Goal: Task Accomplishment & Management: Manage account settings

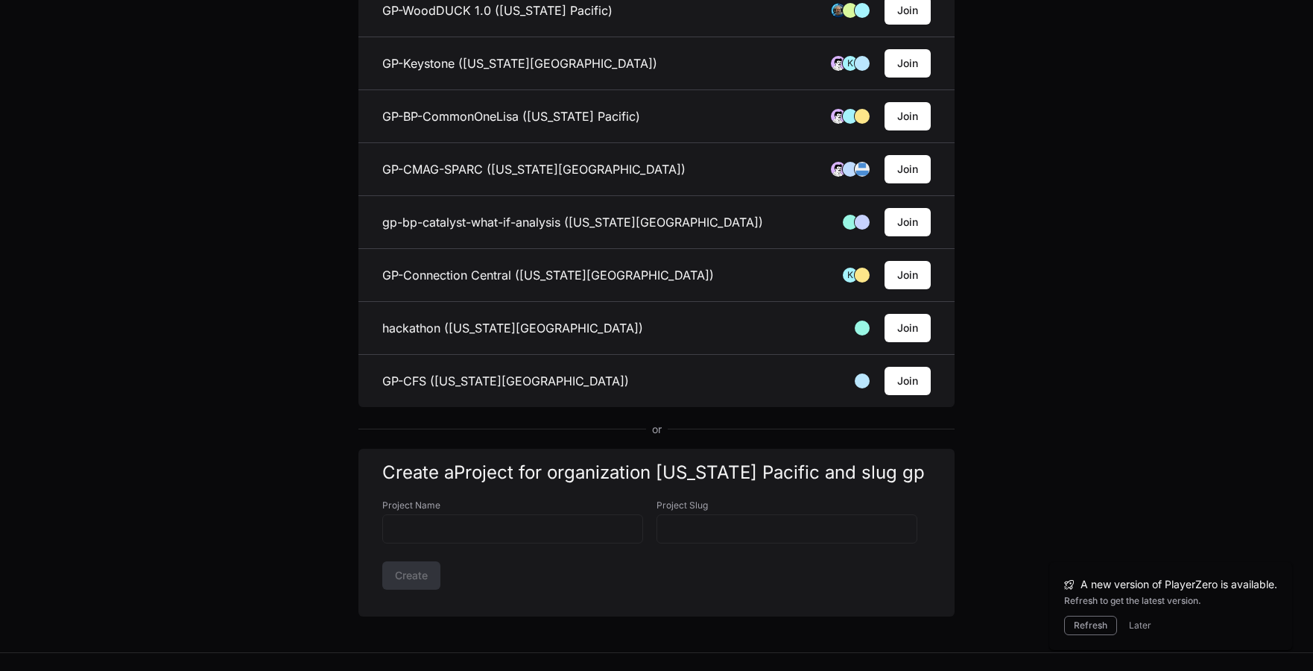
scroll to position [1584, 0]
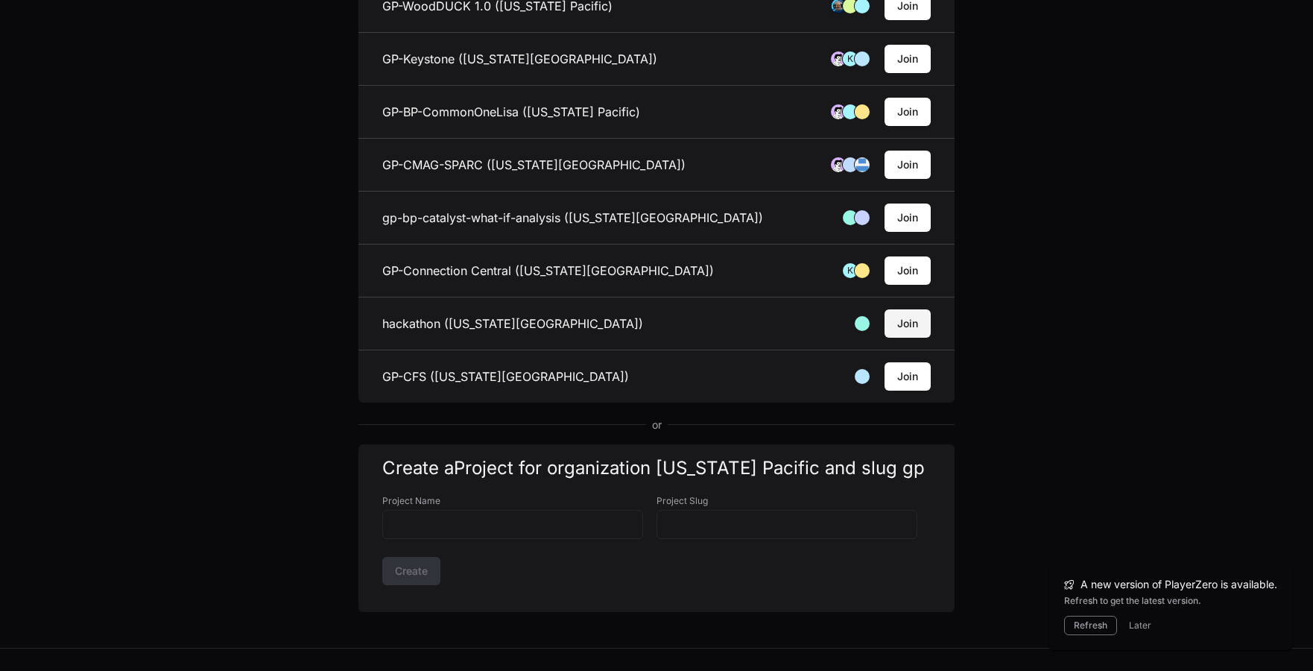
click at [912, 323] on button "Join" at bounding box center [908, 323] width 46 height 28
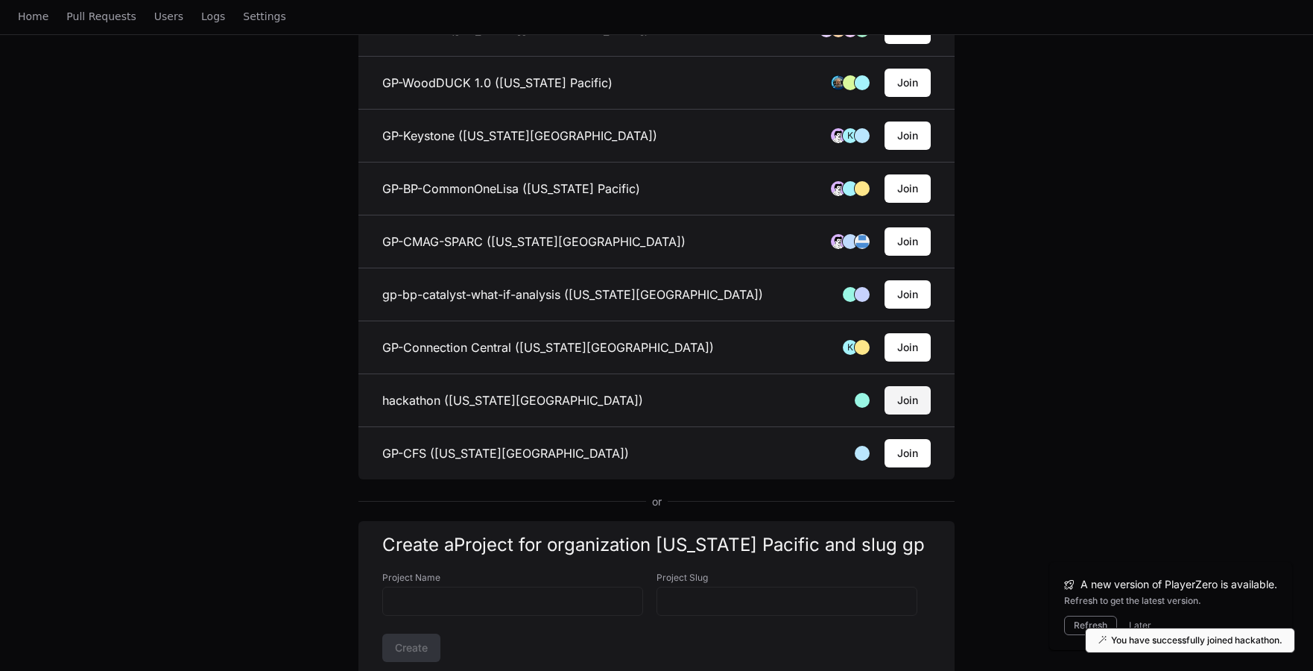
scroll to position [1661, 0]
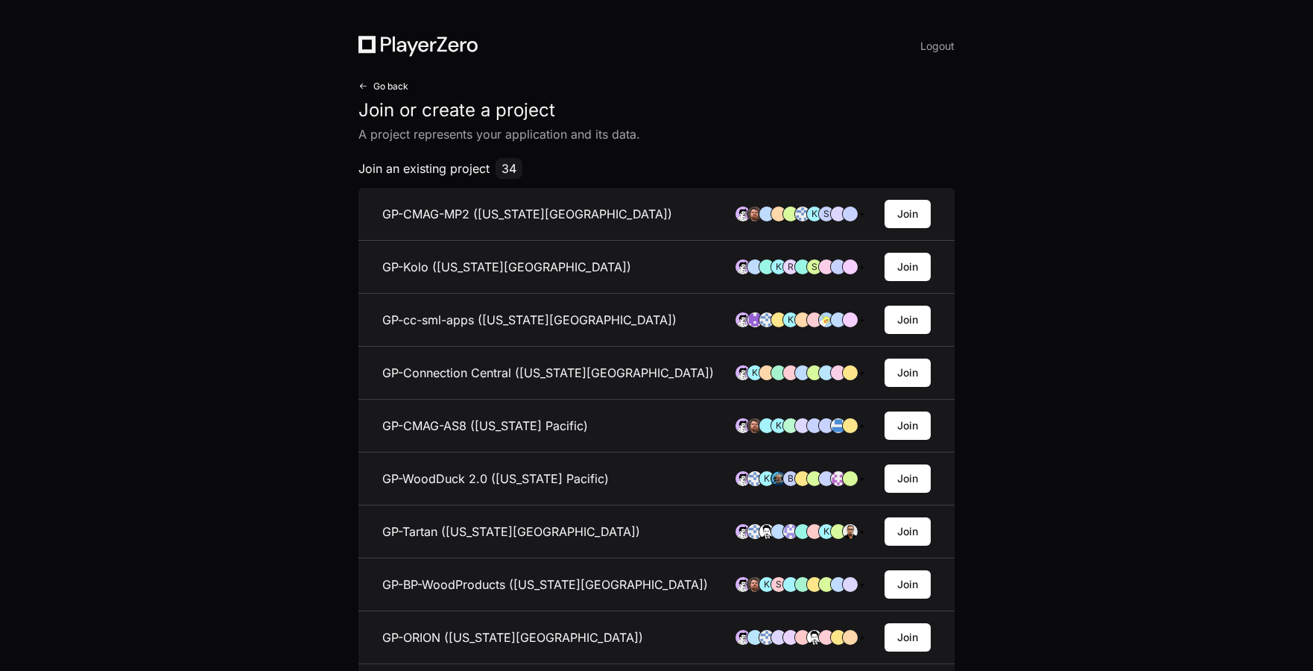
click at [386, 83] on span "Go back" at bounding box center [390, 86] width 35 height 12
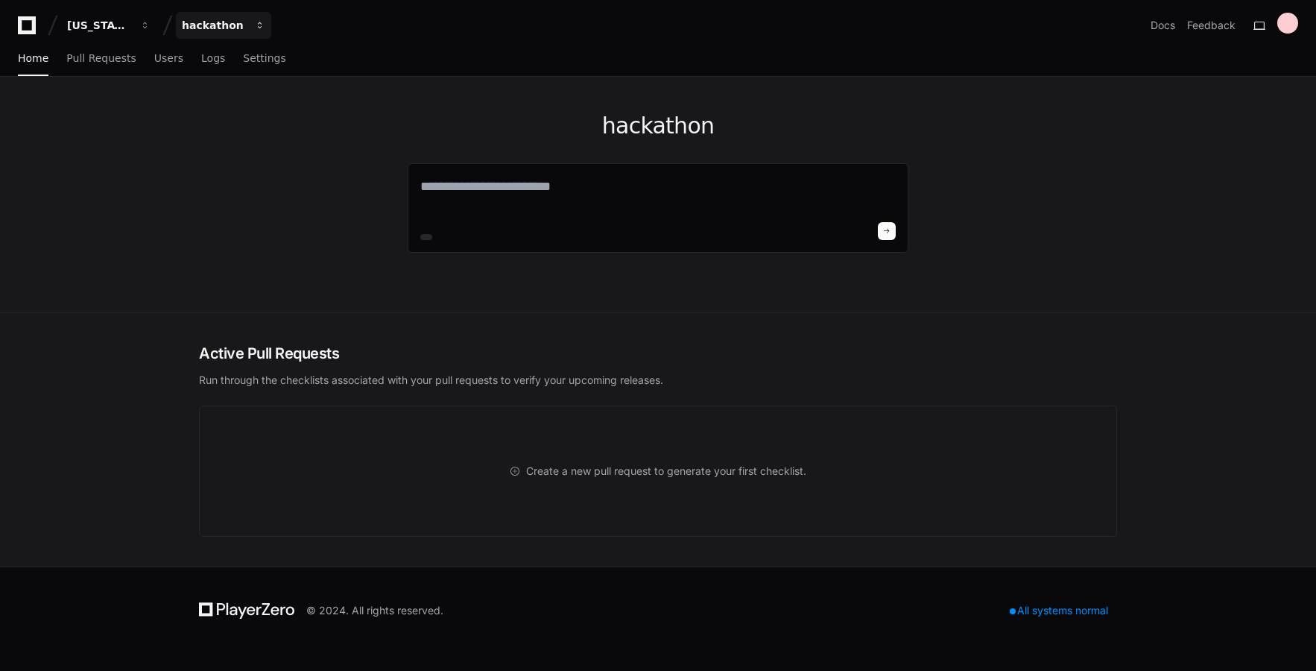
click at [151, 23] on span "button" at bounding box center [145, 25] width 10 height 10
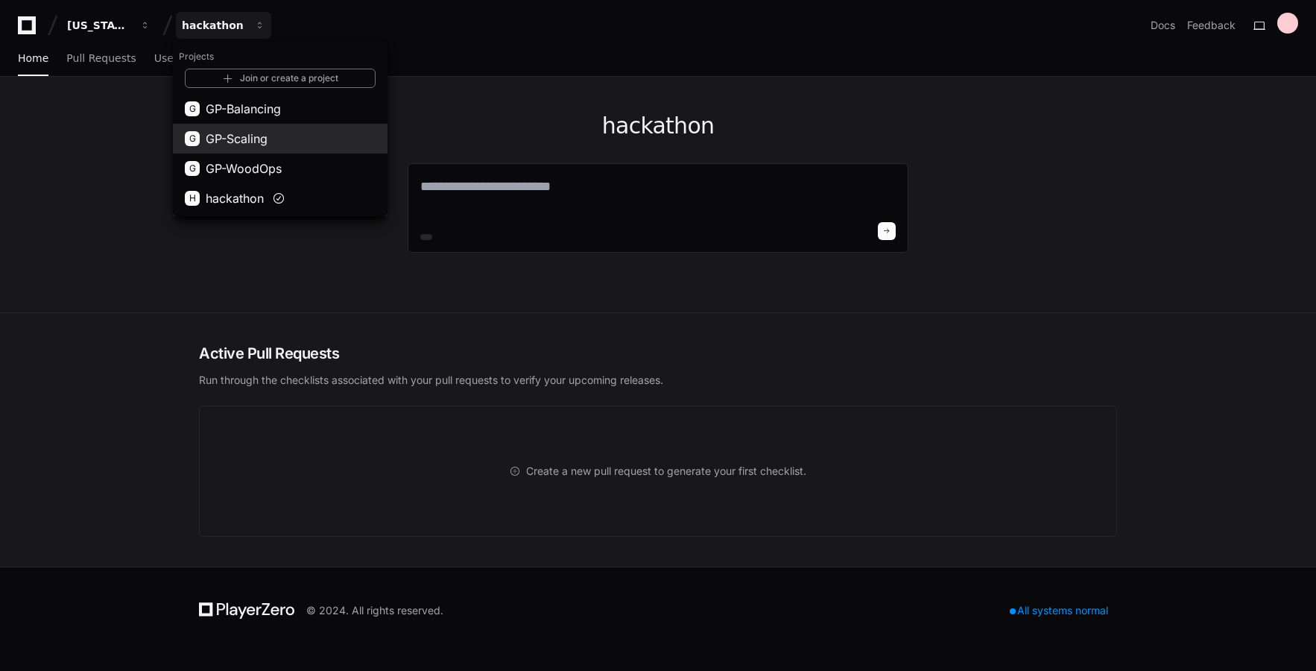
click at [250, 138] on span "GP-Scaling" at bounding box center [237, 139] width 62 height 18
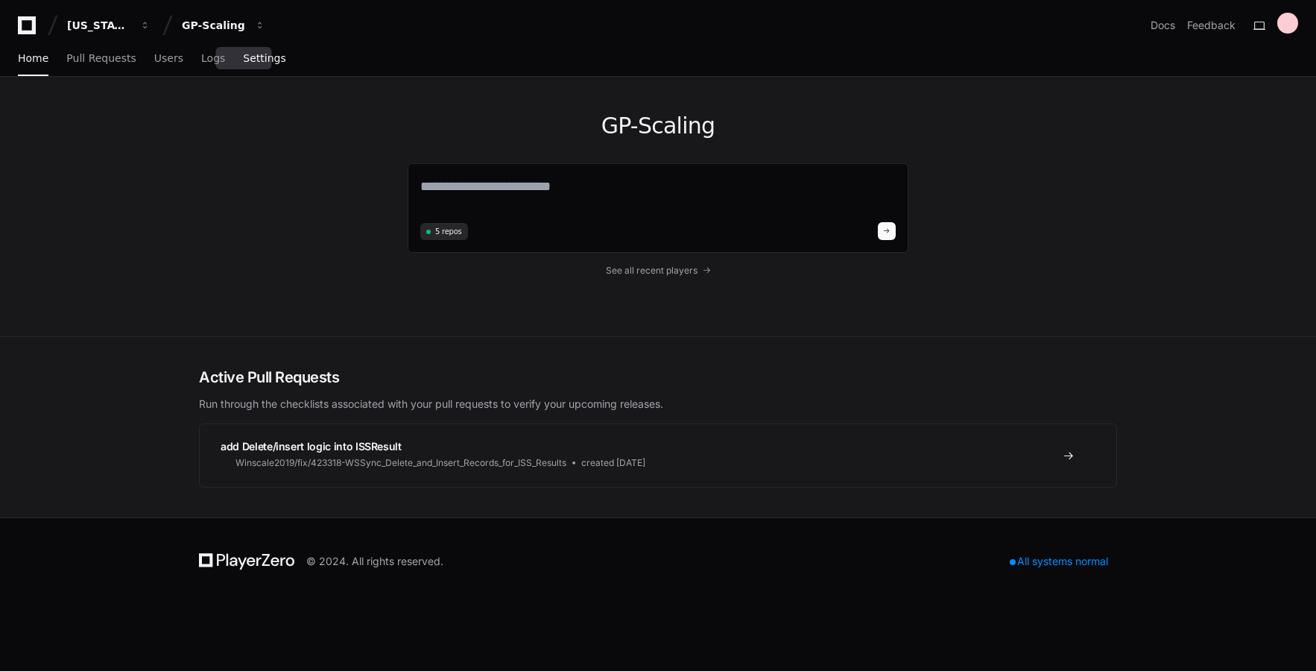
click at [243, 57] on span "Settings" at bounding box center [264, 58] width 42 height 9
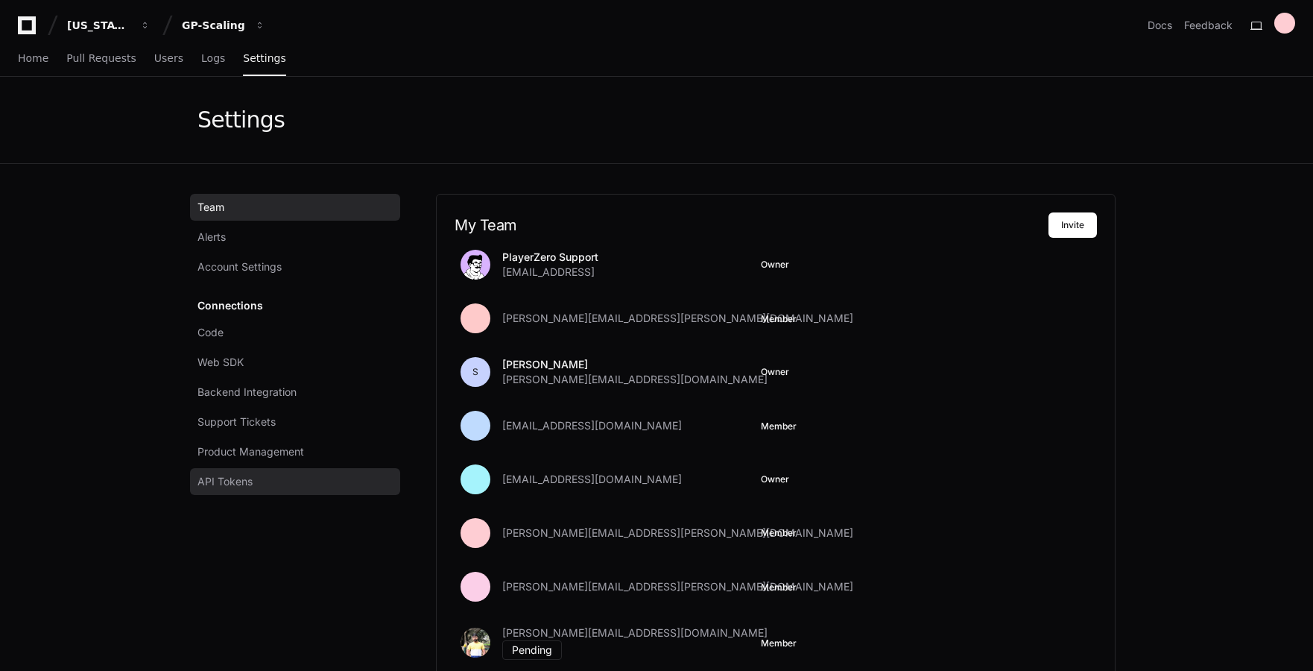
click at [252, 482] on span "API Tokens" at bounding box center [225, 481] width 55 height 15
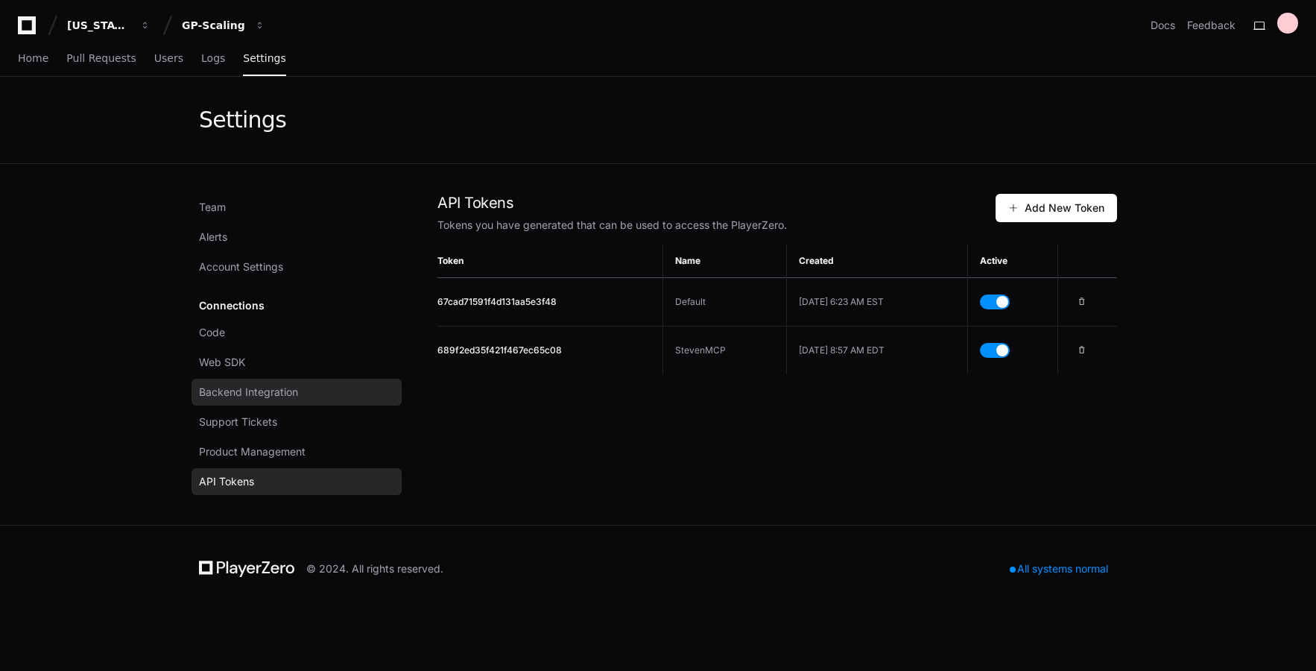
click at [267, 391] on span "Backend Integration" at bounding box center [248, 392] width 99 height 15
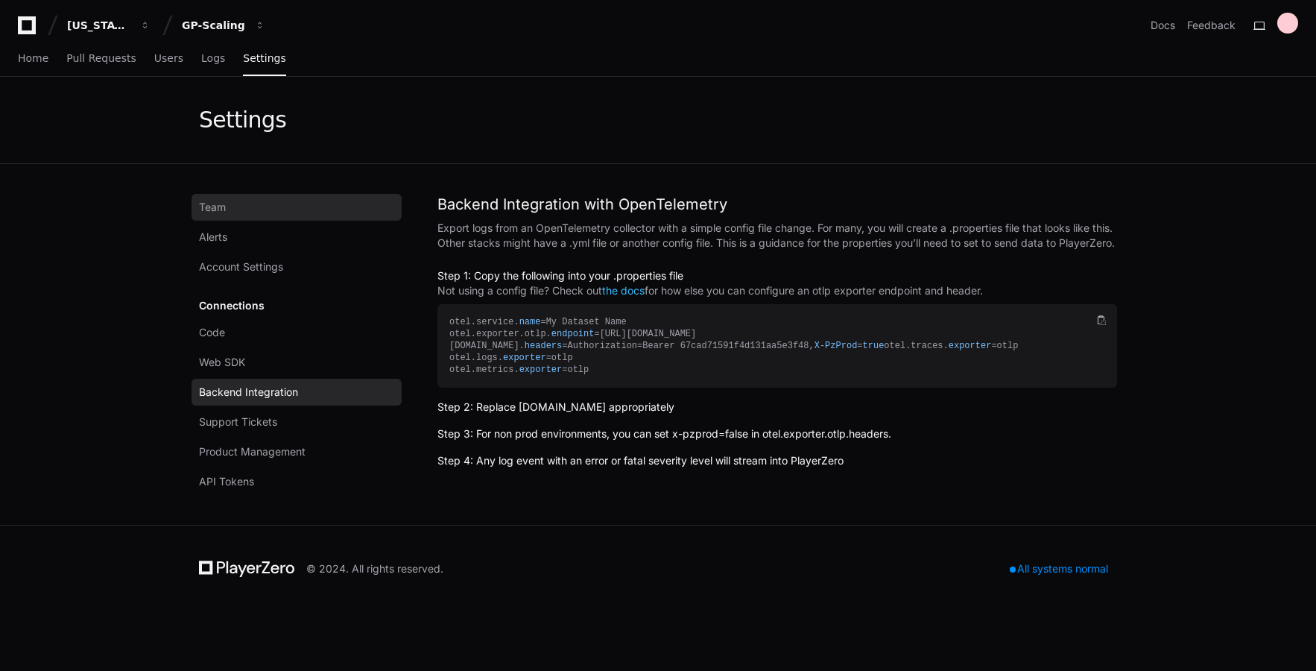
click at [219, 207] on span "Team" at bounding box center [212, 207] width 27 height 15
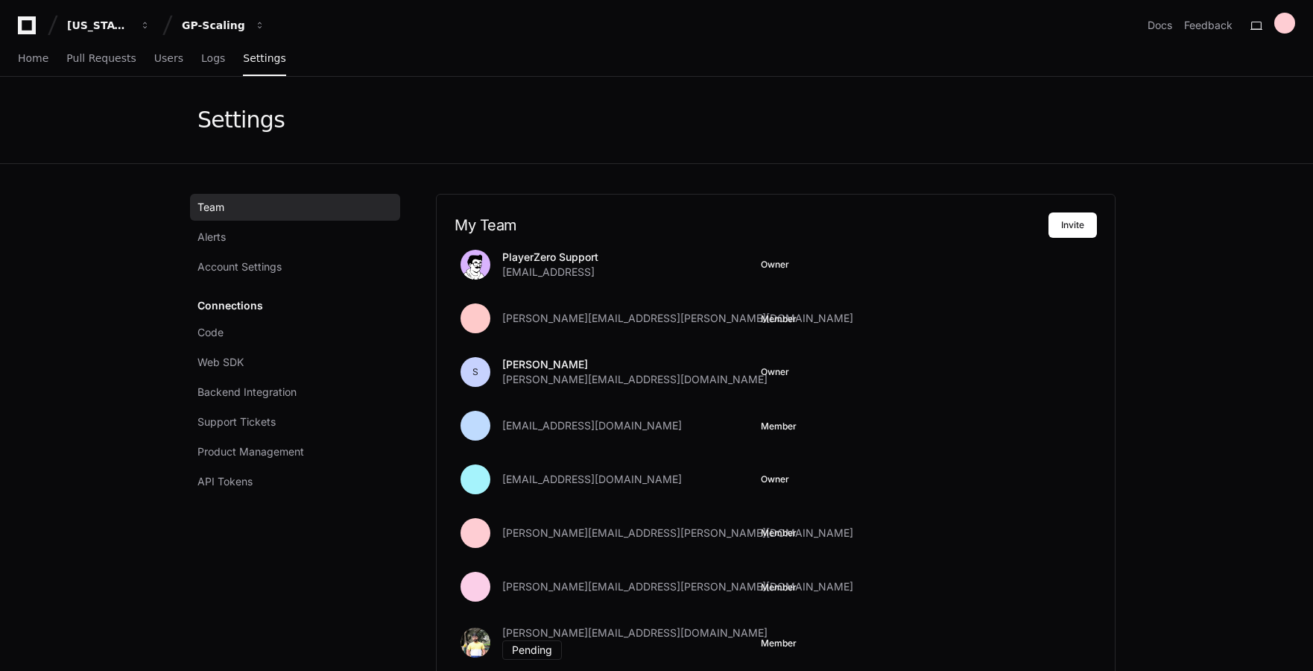
click at [249, 206] on link "Team" at bounding box center [295, 207] width 210 height 27
click at [249, 235] on link "Alerts" at bounding box center [295, 237] width 210 height 27
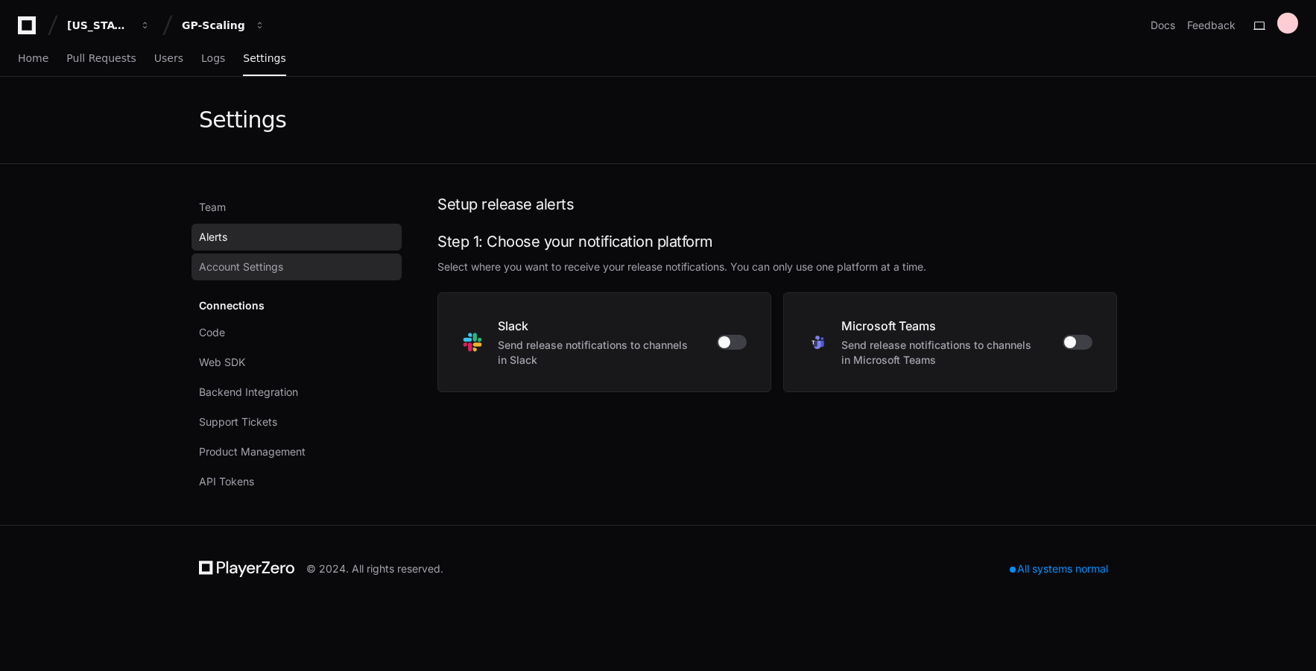
click at [264, 272] on span "Account Settings" at bounding box center [241, 266] width 84 height 15
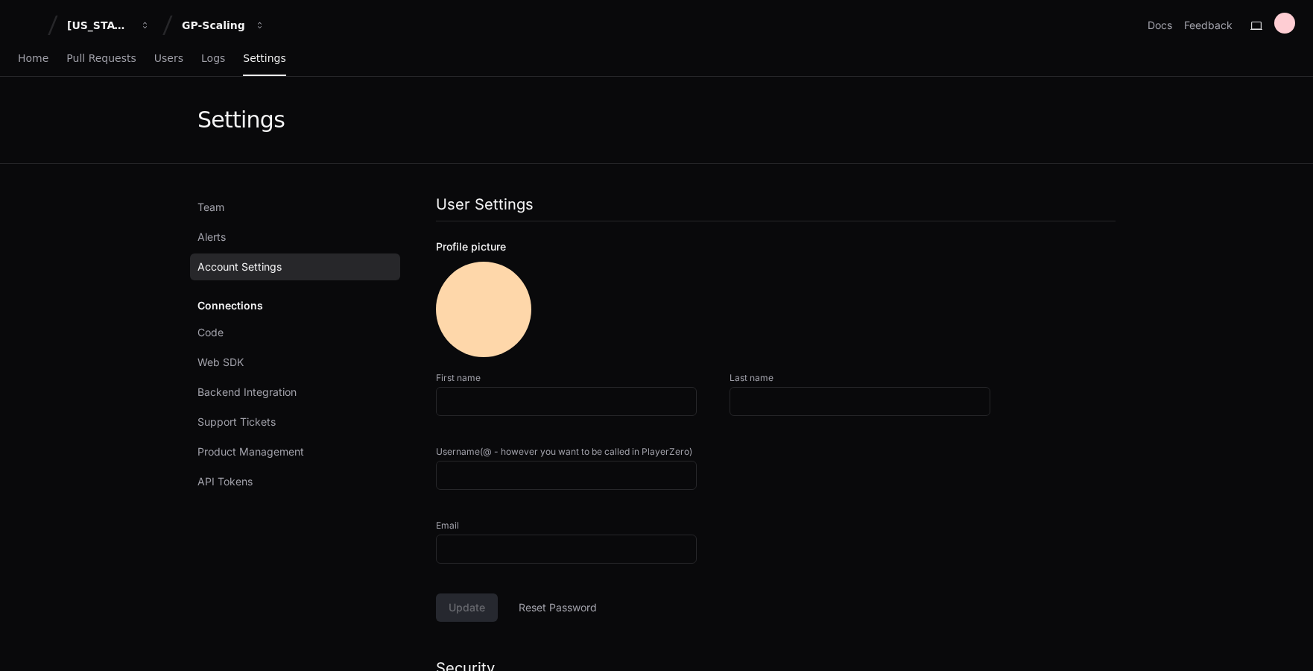
type input "**********"
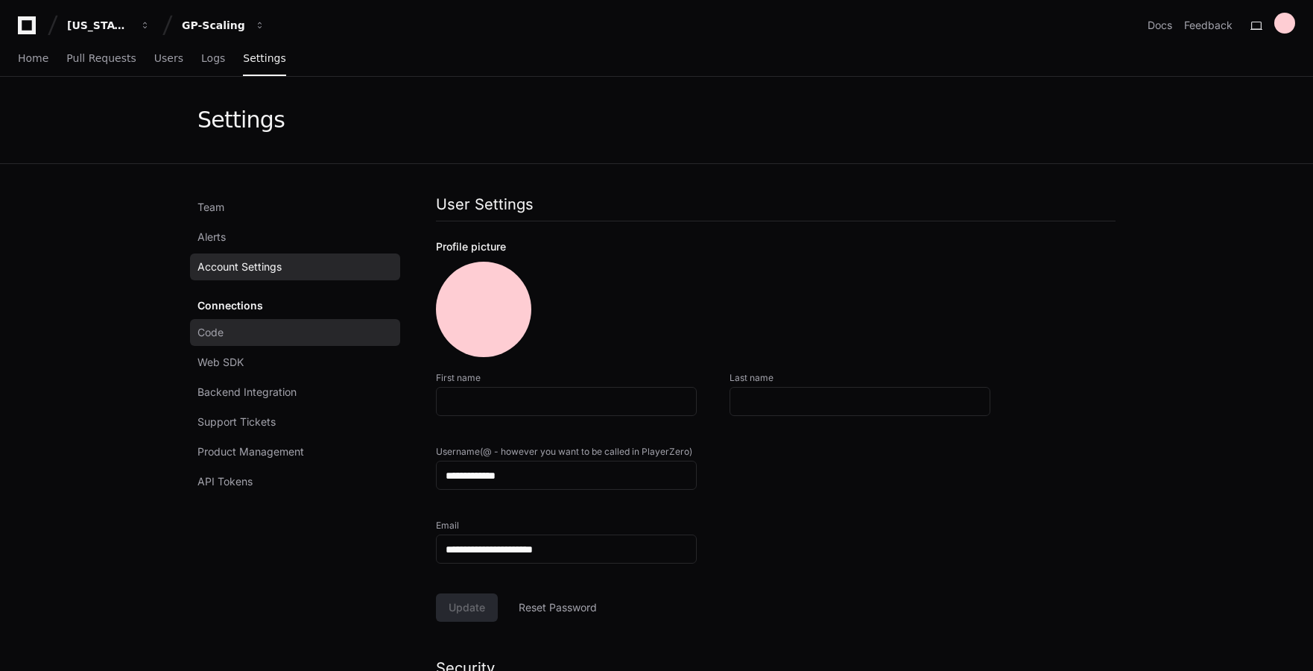
click at [278, 335] on link "Code" at bounding box center [295, 332] width 210 height 27
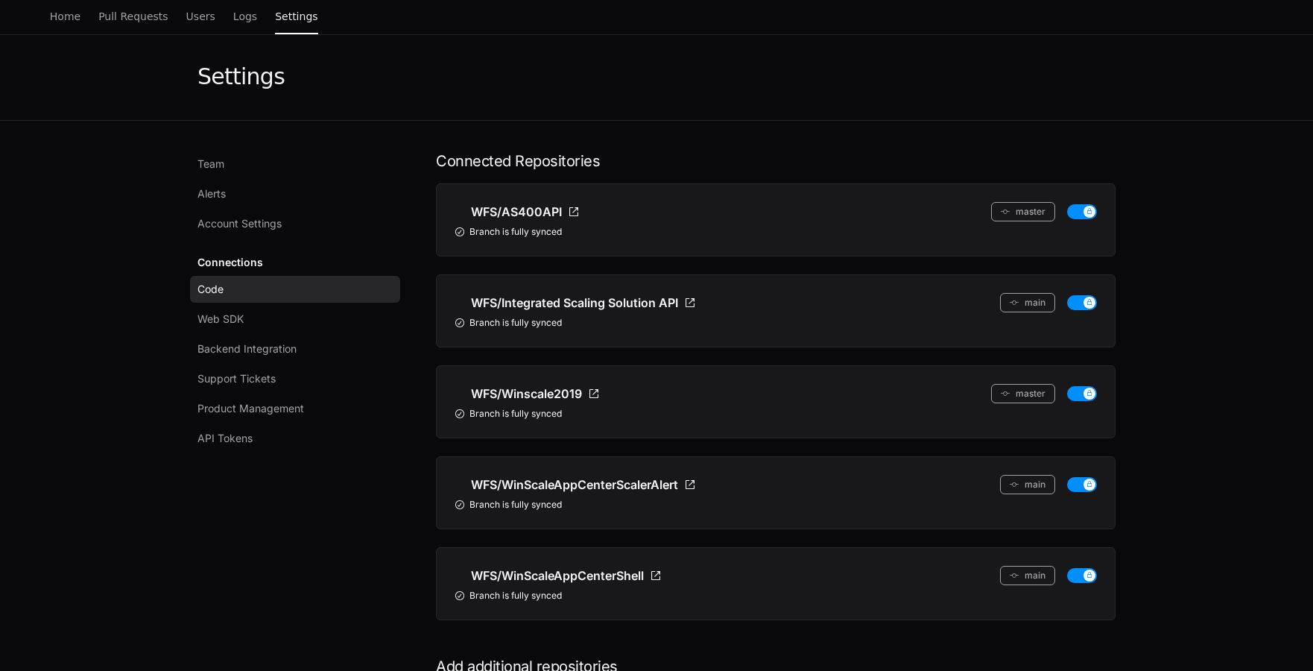
scroll to position [37, 0]
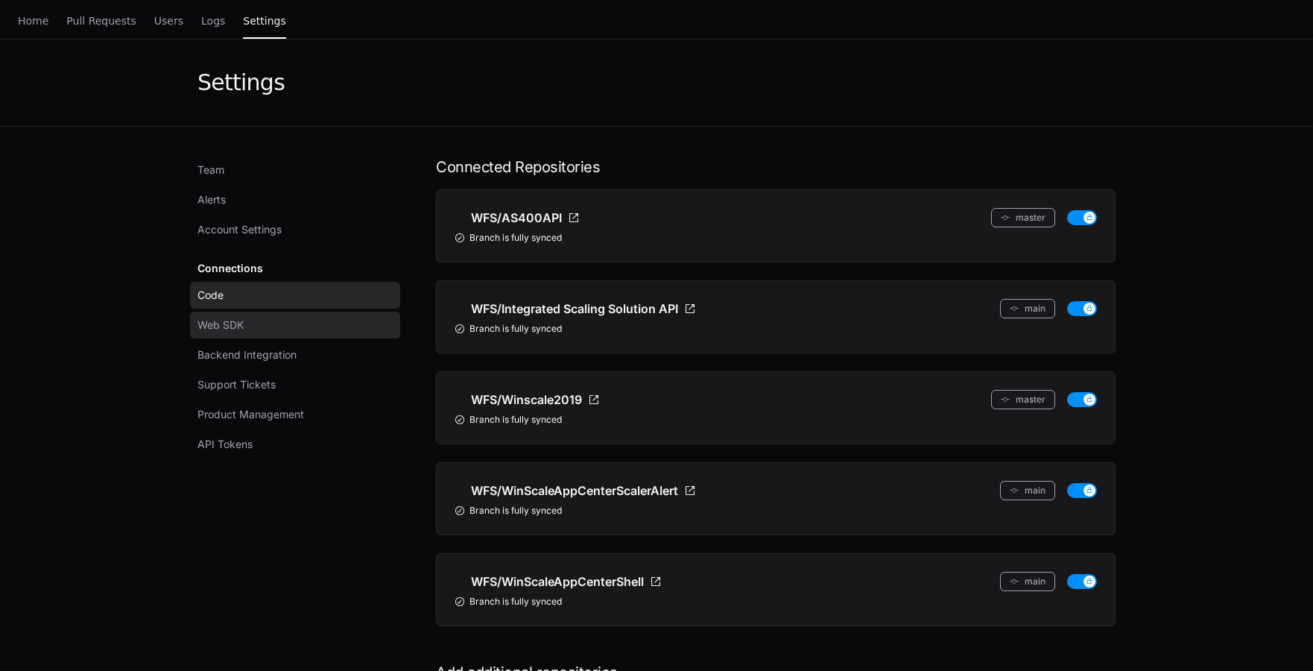
click at [256, 327] on link "Web SDK" at bounding box center [295, 325] width 210 height 27
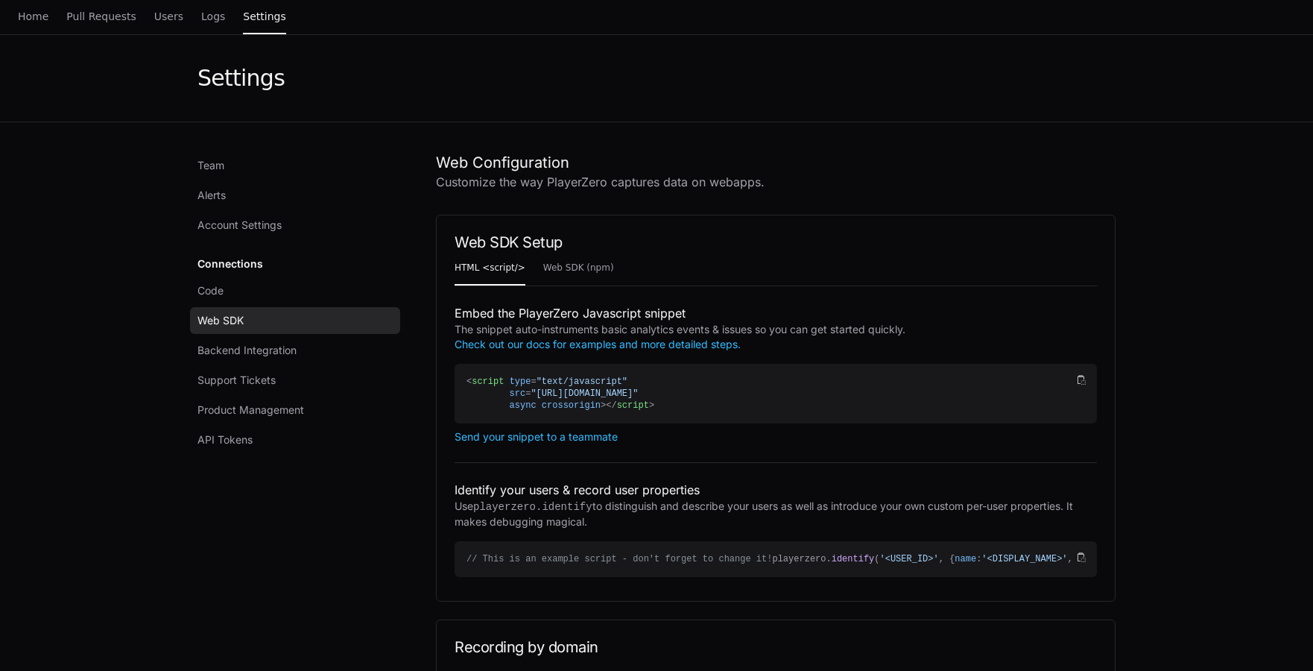
scroll to position [56, 0]
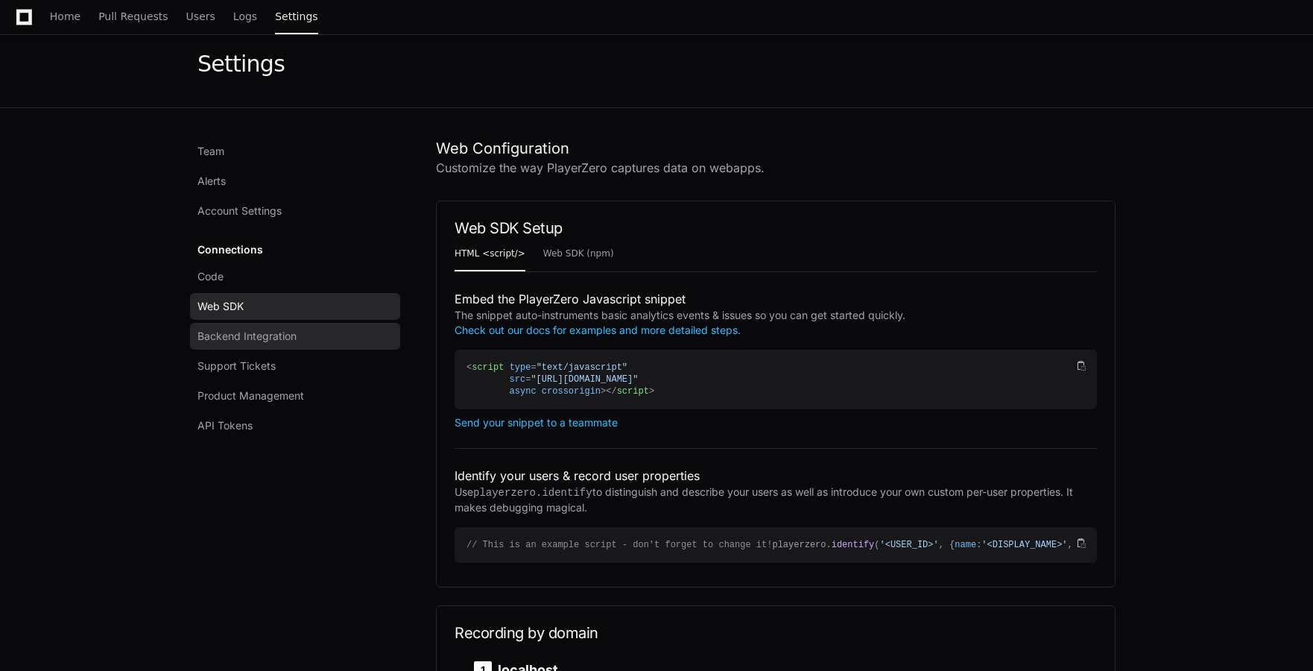
click at [292, 338] on span "Backend Integration" at bounding box center [247, 336] width 99 height 15
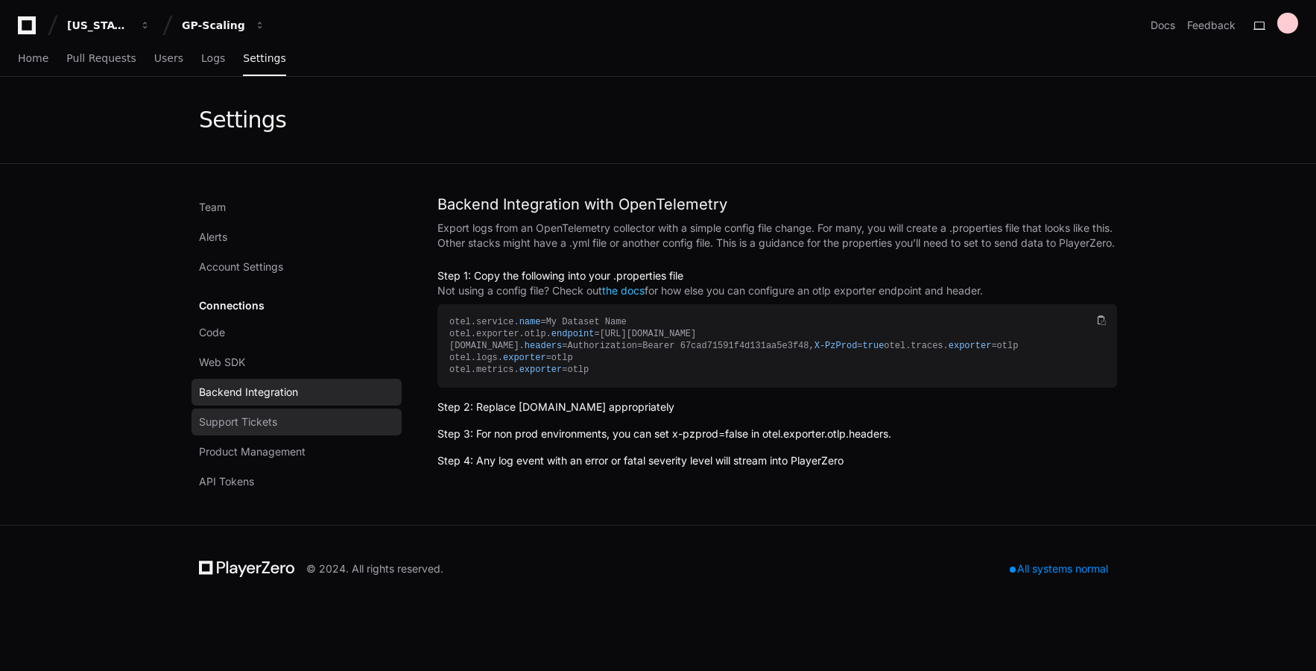
click at [301, 417] on link "Support Tickets" at bounding box center [297, 421] width 210 height 27
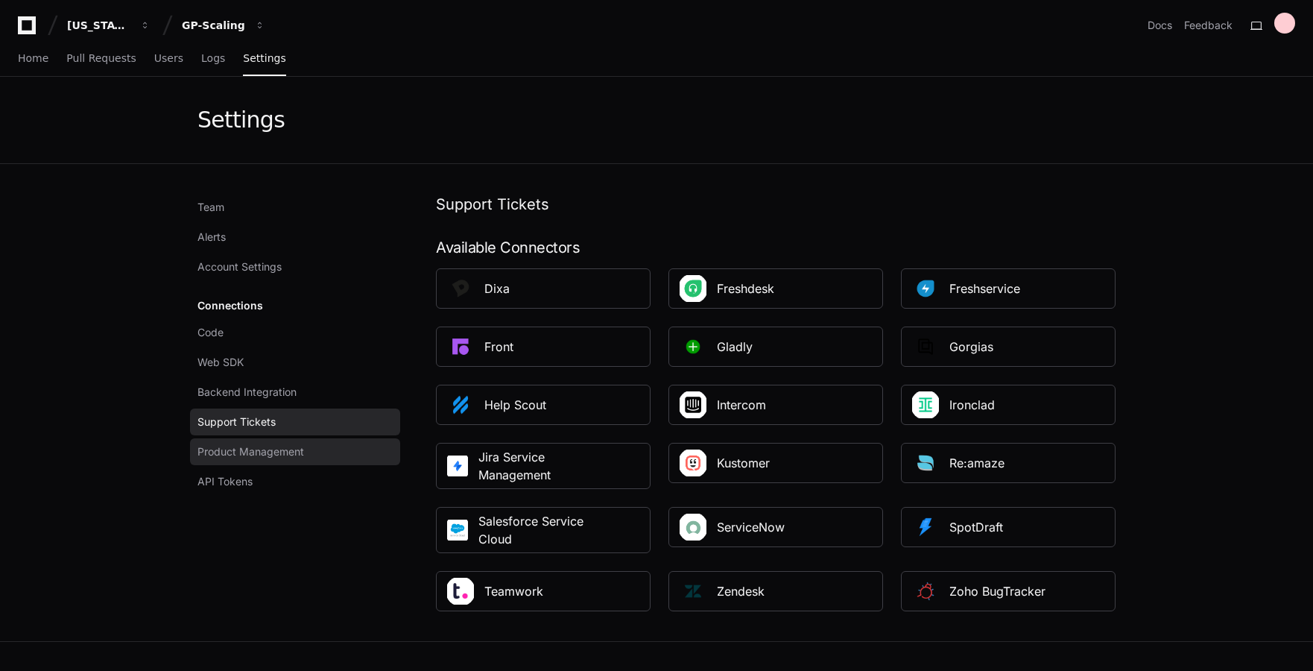
click at [309, 453] on link "Product Management" at bounding box center [295, 451] width 210 height 27
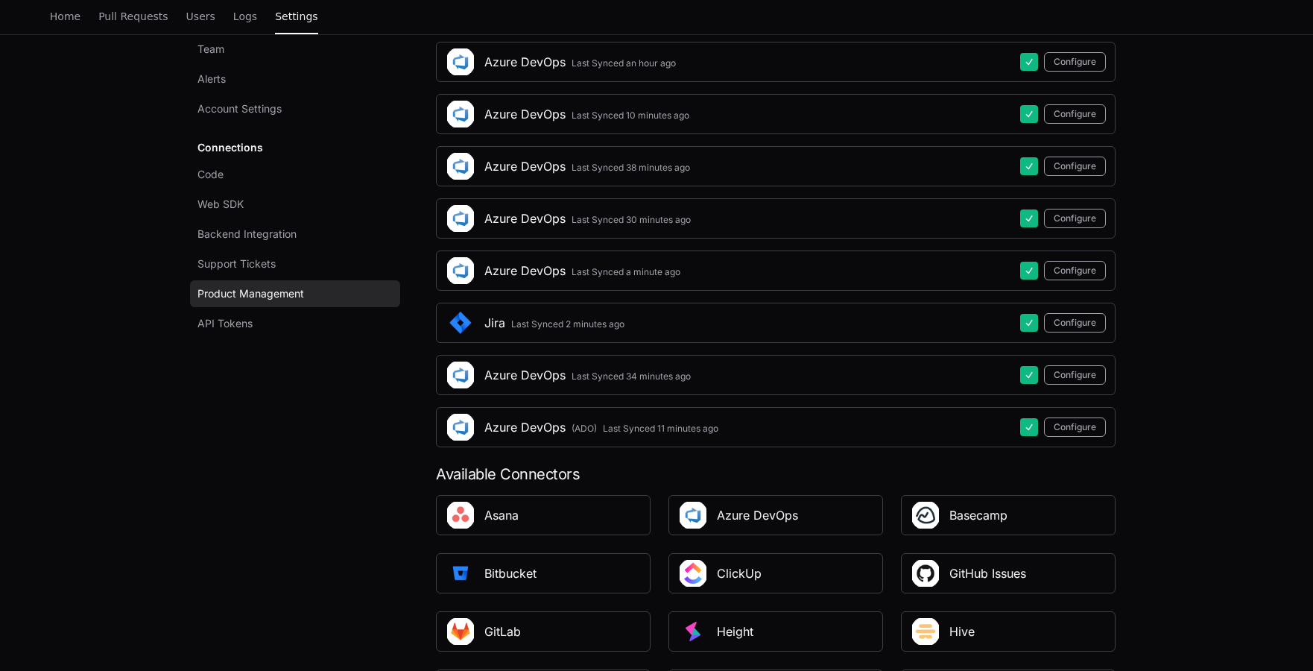
scroll to position [452, 0]
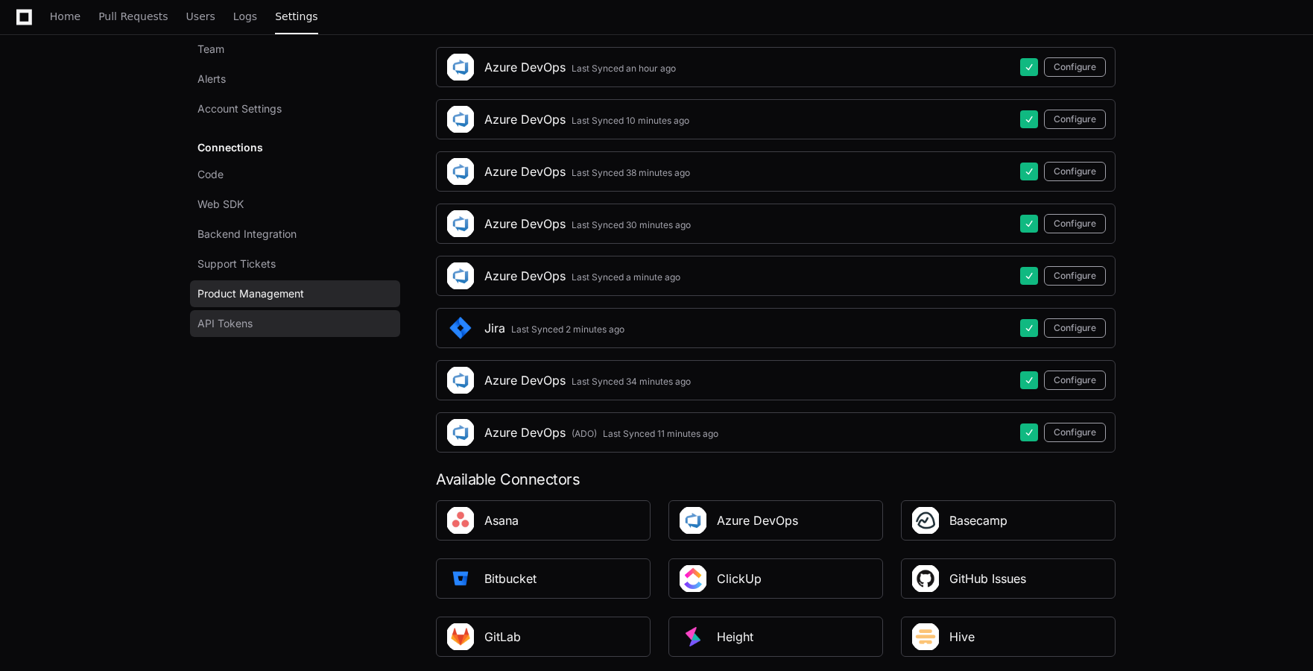
click at [246, 323] on span "API Tokens" at bounding box center [225, 323] width 55 height 15
